Goal: Transaction & Acquisition: Purchase product/service

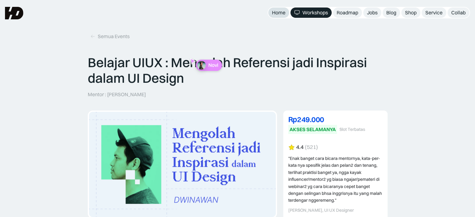
click at [276, 10] on div "Home" at bounding box center [278, 12] width 13 height 7
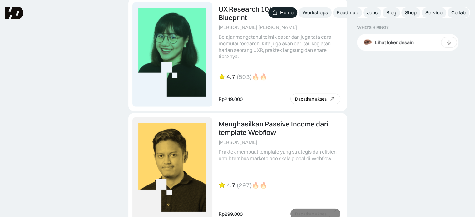
scroll to position [1577, 0]
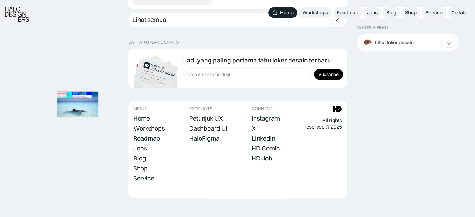
scroll to position [1802, 0]
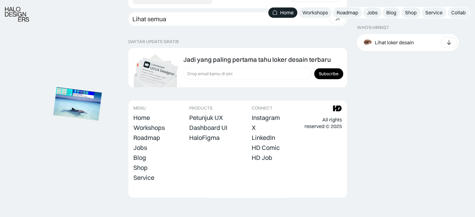
click at [77, 100] on img at bounding box center [77, 103] width 49 height 33
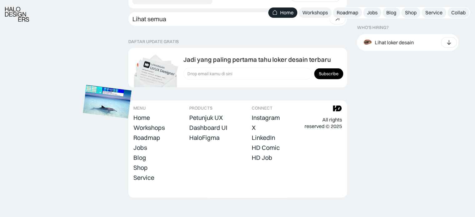
click at [132, 100] on img at bounding box center [107, 101] width 49 height 33
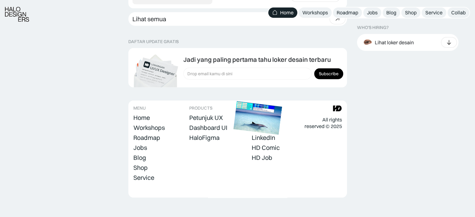
click at [282, 130] on img at bounding box center [258, 117] width 49 height 33
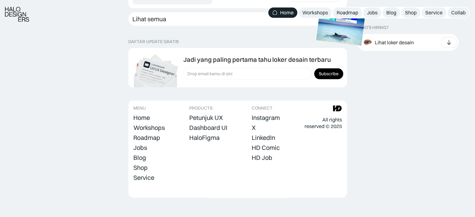
click at [316, 46] on img at bounding box center [340, 28] width 49 height 33
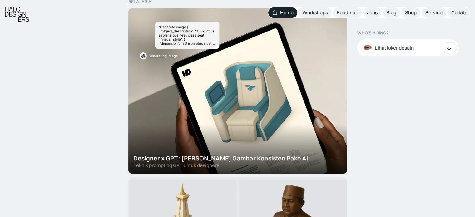
scroll to position [207, 0]
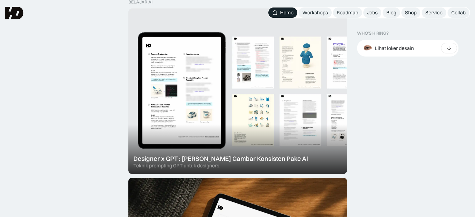
click at [246, 77] on div at bounding box center [237, 91] width 219 height 166
